Goal: Information Seeking & Learning: Learn about a topic

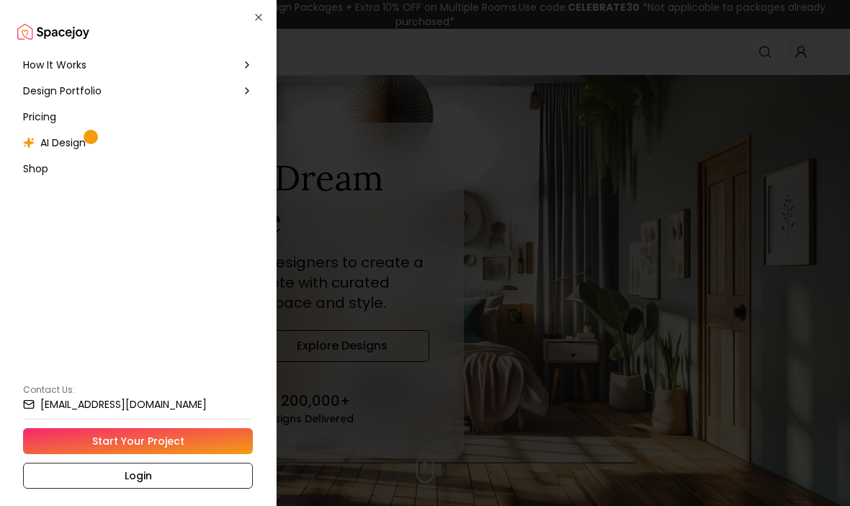
click at [44, 71] on span "How It Works" at bounding box center [54, 65] width 63 height 14
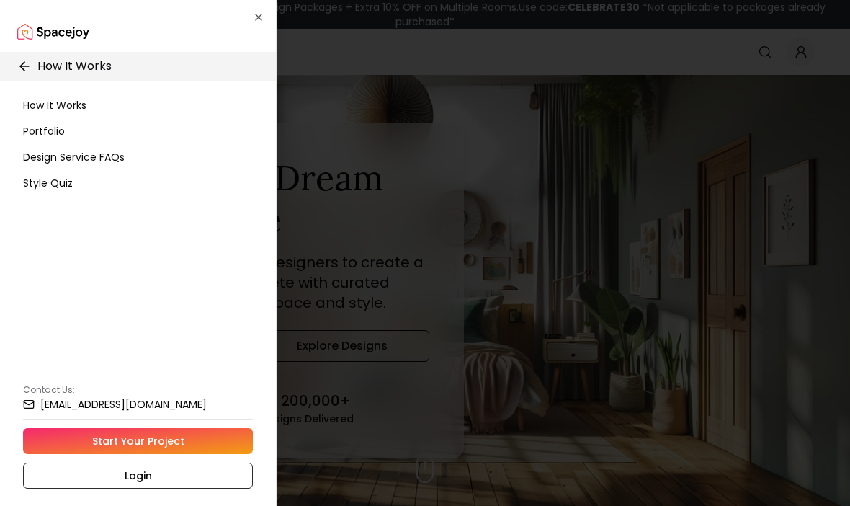
click at [40, 118] on div "Portfolio" at bounding box center [137, 131] width 241 height 26
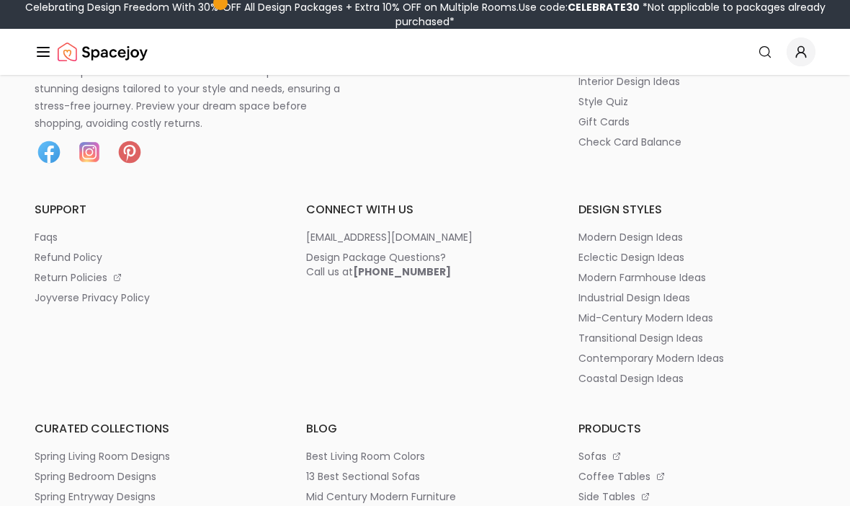
scroll to position [8611, 0]
click at [50, 230] on p "faqs" at bounding box center [46, 237] width 23 height 14
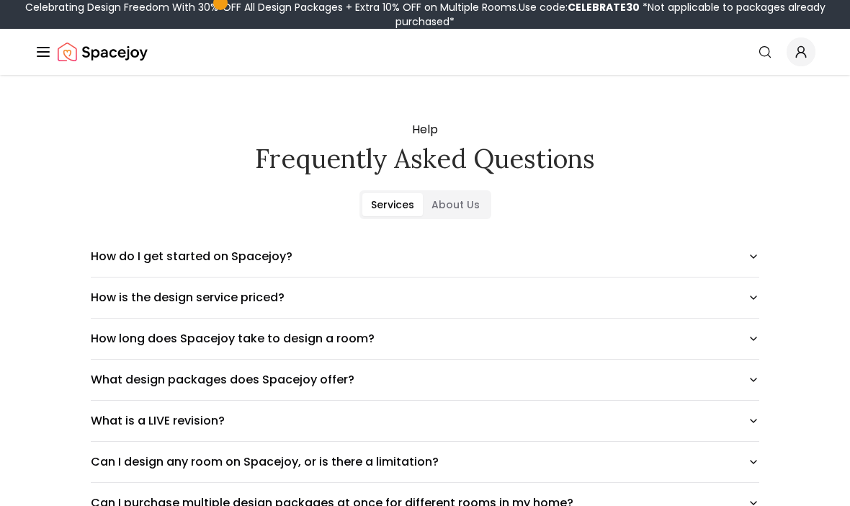
click at [749, 267] on button "How do I get started on Spacejoy?" at bounding box center [425, 256] width 669 height 40
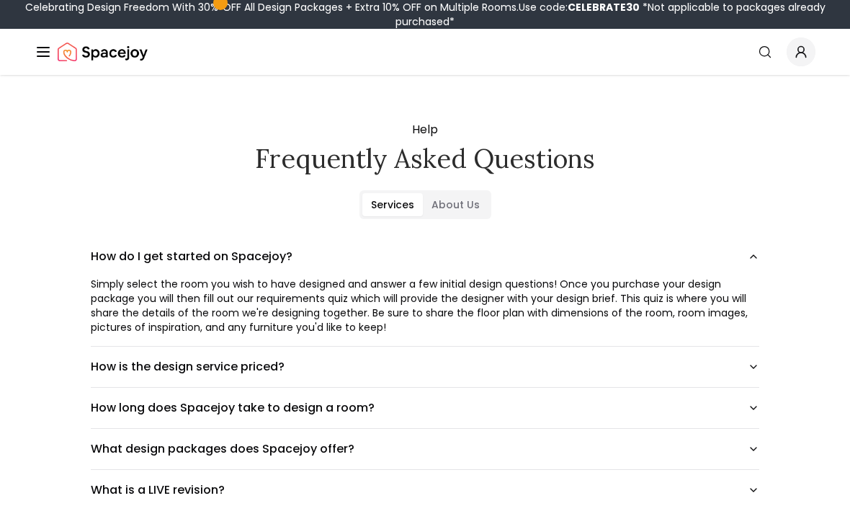
click at [747, 367] on button "How is the design service priced?" at bounding box center [425, 367] width 669 height 40
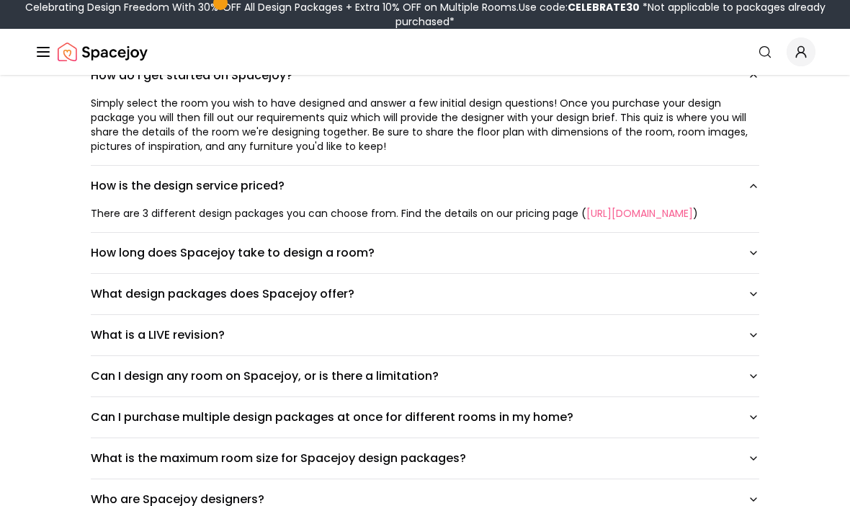
scroll to position [181, 0]
click at [747, 311] on button "What design packages does Spacejoy offer?" at bounding box center [425, 294] width 669 height 40
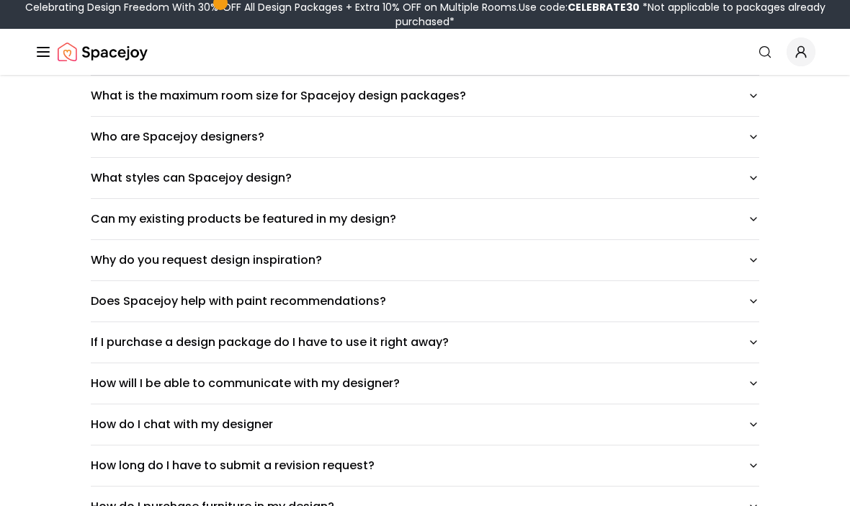
scroll to position [674, 0]
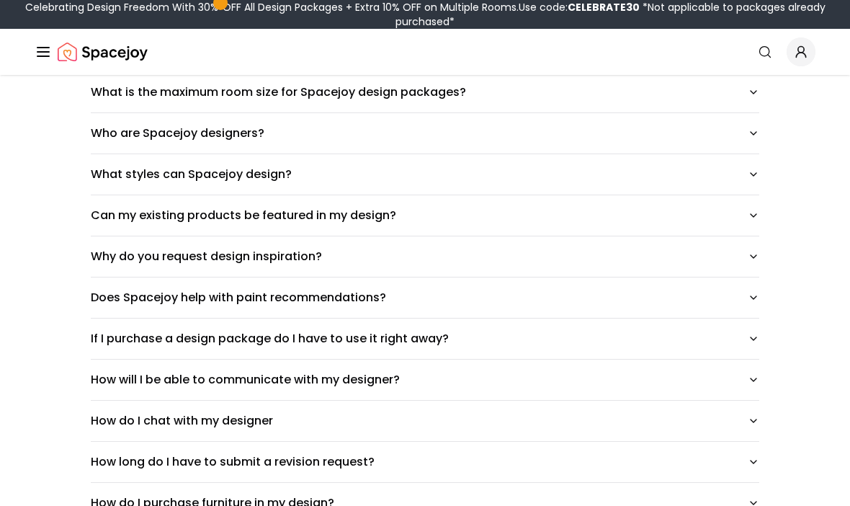
click at [754, 221] on icon "button" at bounding box center [754, 216] width 12 height 12
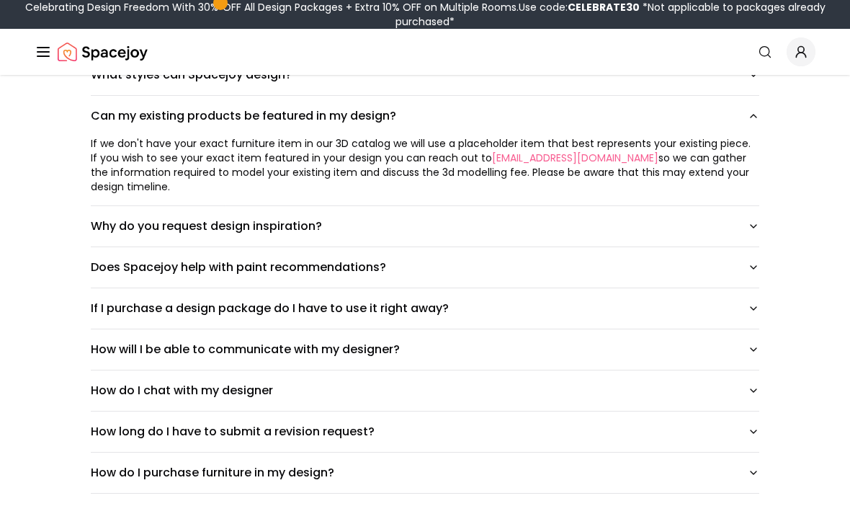
click at [741, 270] on button "Does Spacejoy help with paint recommendations?" at bounding box center [425, 268] width 669 height 40
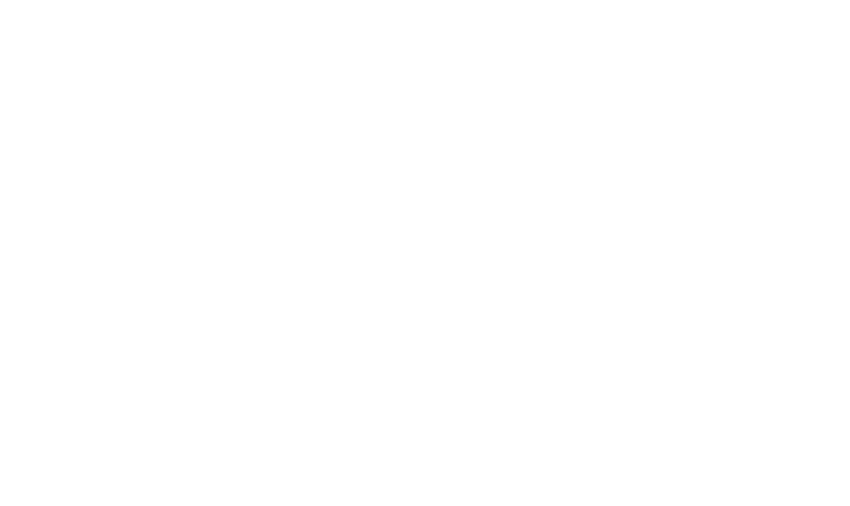
scroll to position [2865, 0]
